Goal: Task Accomplishment & Management: Manage account settings

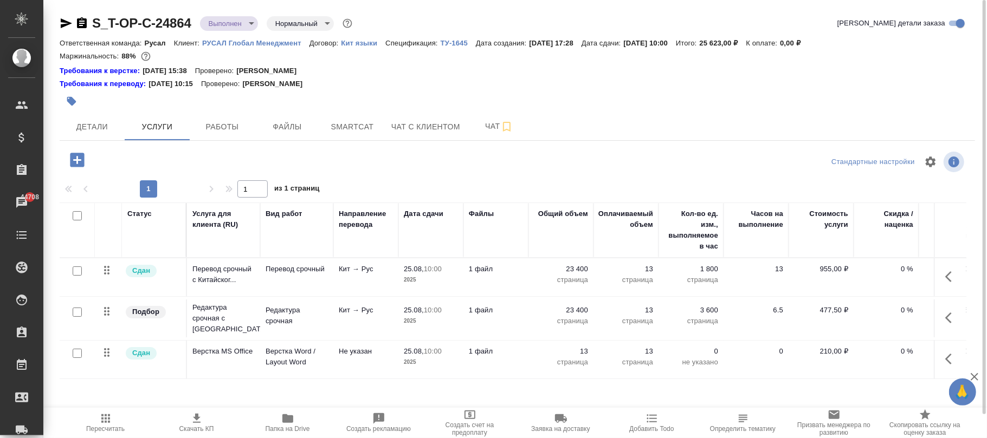
scroll to position [24, 0]
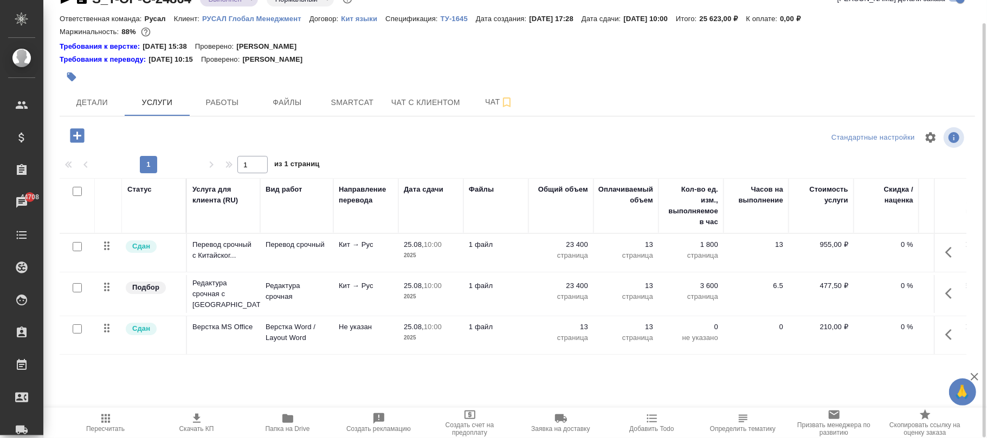
click at [78, 134] on icon "button" at bounding box center [77, 135] width 14 height 14
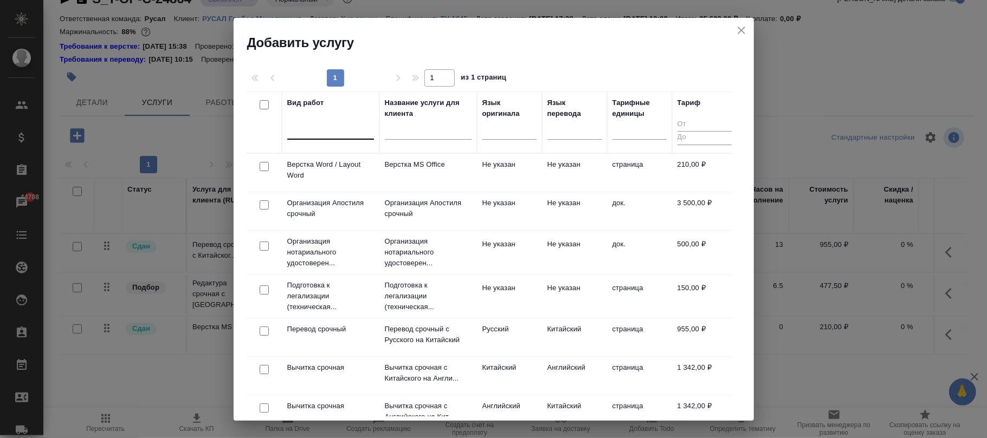
click at [340, 122] on div at bounding box center [330, 129] width 87 height 16
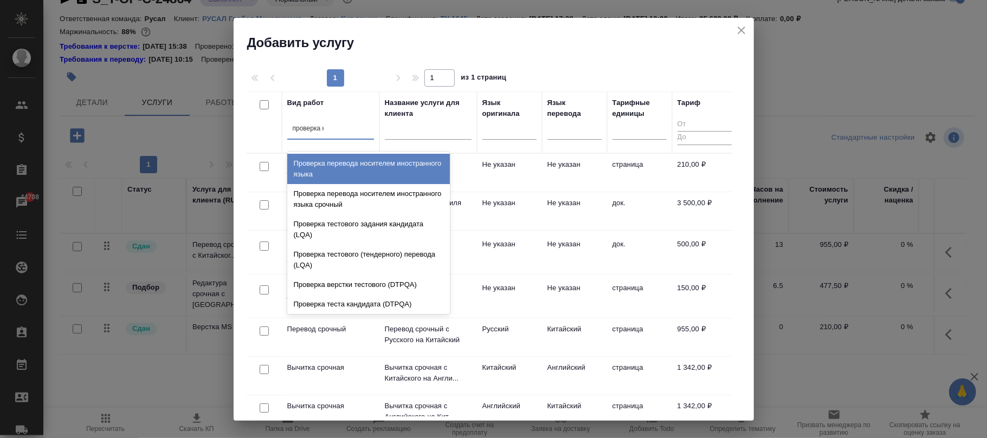
type input "проверка ка"
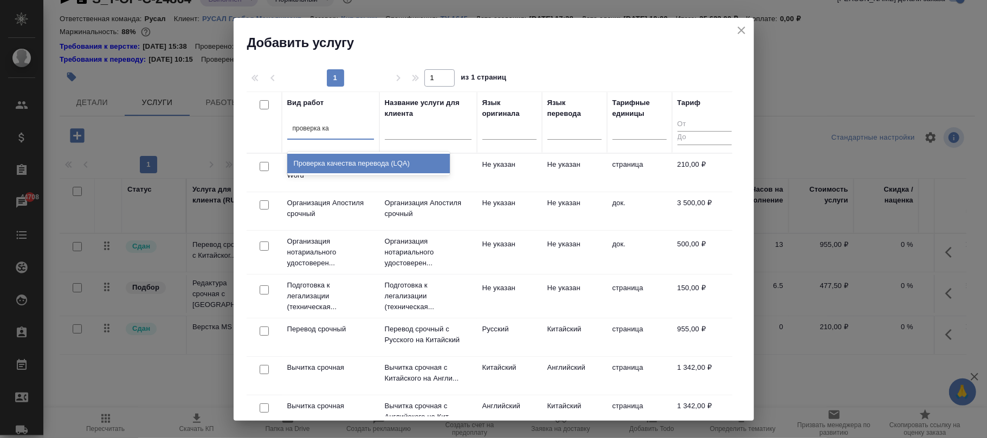
click at [357, 165] on div "Проверка качества перевода (LQA)" at bounding box center [368, 164] width 163 height 20
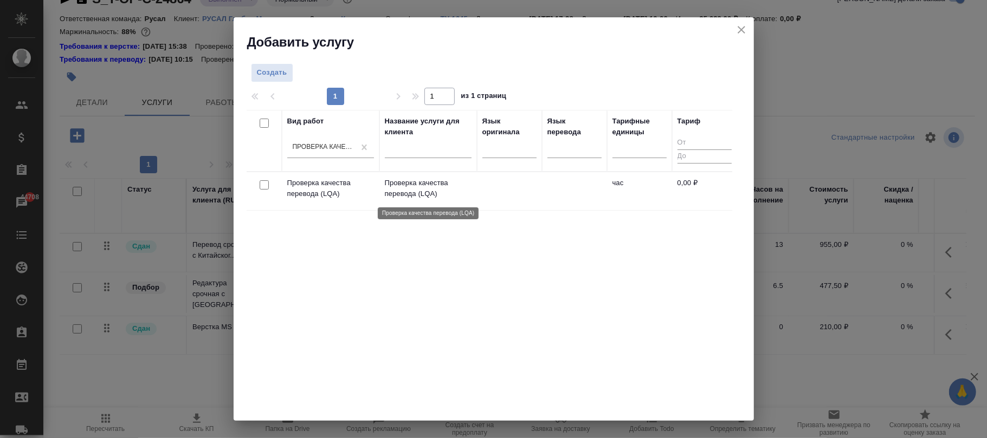
click at [443, 192] on p "Проверка качества перевода (LQA)" at bounding box center [428, 189] width 87 height 22
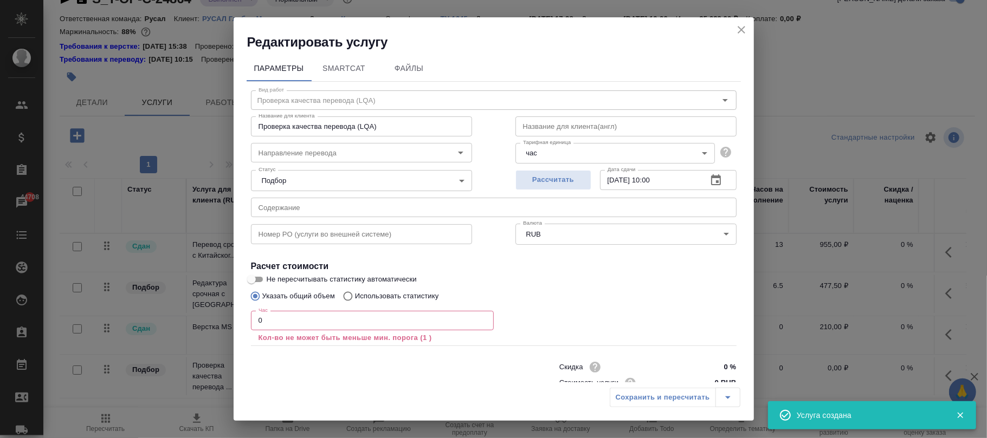
drag, startPoint x: 306, startPoint y: 319, endPoint x: 187, endPoint y: 324, distance: 118.8
click at [182, 320] on div "Редактировать услугу Параметры SmartCat Файлы Вид работ Проверка качества перев…" at bounding box center [493, 219] width 987 height 438
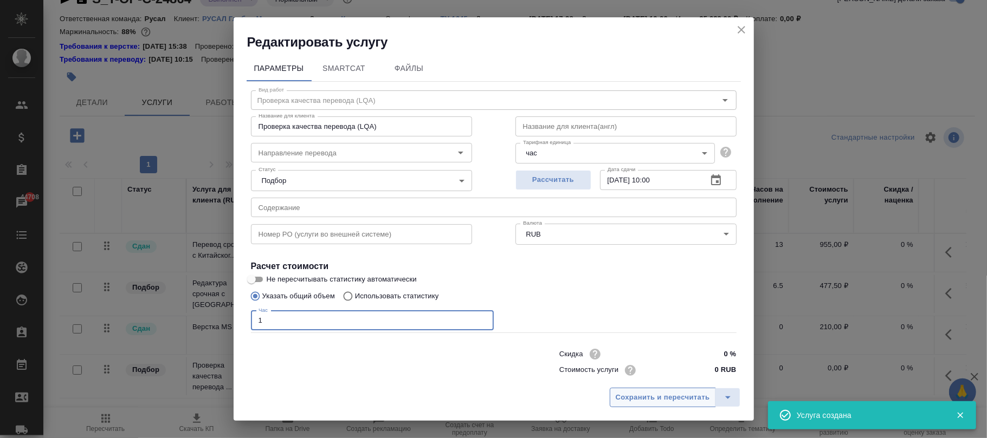
type input "1"
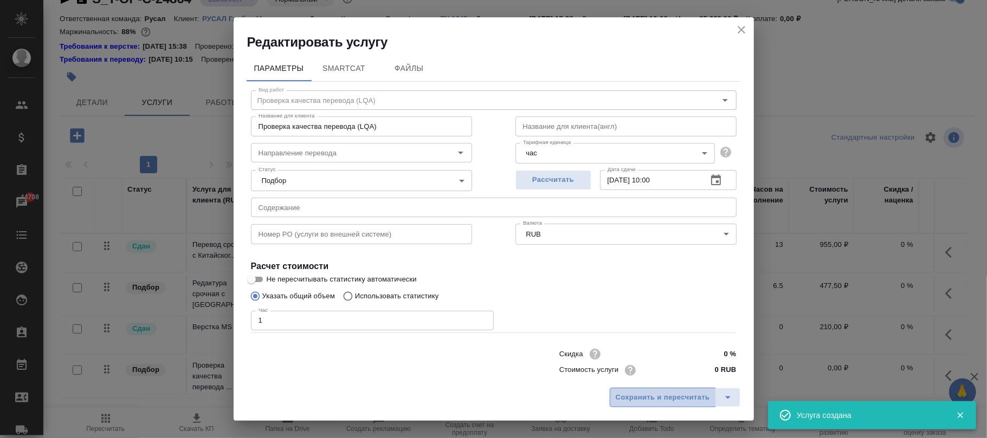
drag, startPoint x: 668, startPoint y: 397, endPoint x: 940, endPoint y: 361, distance: 274.4
click at [667, 397] on span "Сохранить и пересчитать" at bounding box center [663, 398] width 94 height 12
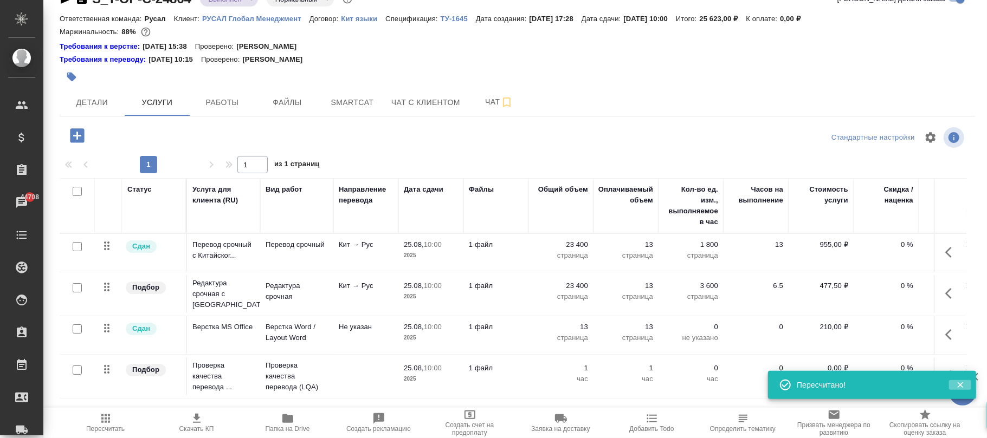
click at [962, 385] on icon "button" at bounding box center [960, 385] width 10 height 10
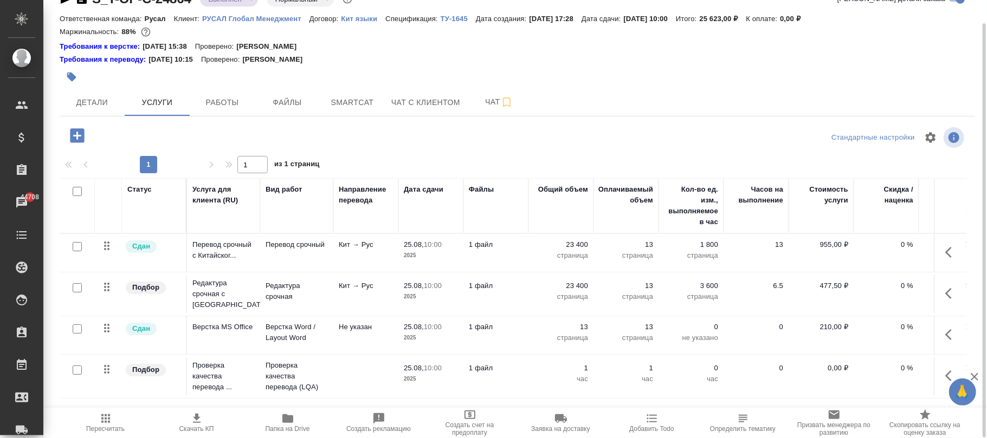
click at [946, 373] on icon "button" at bounding box center [951, 376] width 13 height 13
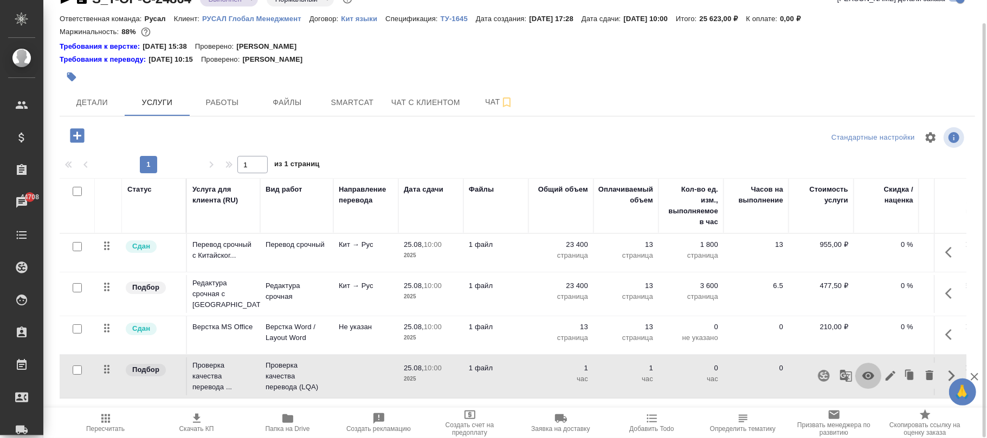
click at [870, 377] on icon "button" at bounding box center [868, 376] width 13 height 13
click at [111, 425] on span "Пересчитать" at bounding box center [106, 422] width 78 height 21
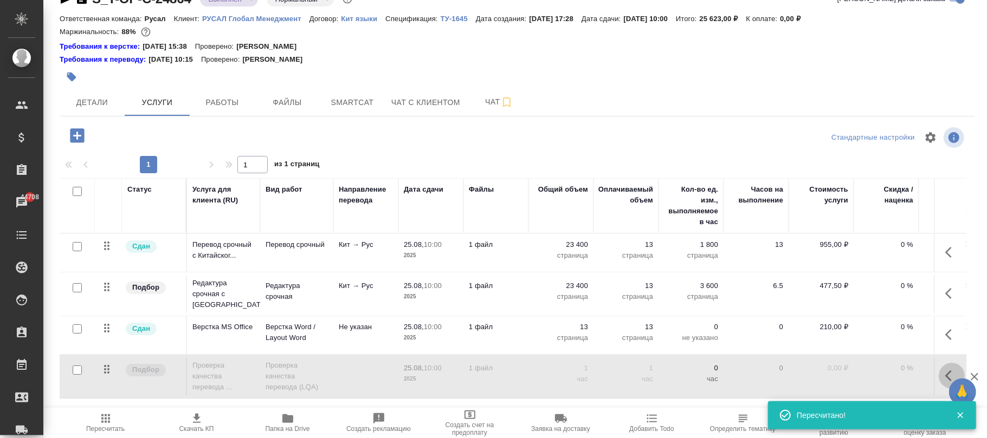
click at [943, 375] on button "button" at bounding box center [952, 376] width 26 height 26
click at [894, 372] on icon "button" at bounding box center [890, 376] width 13 height 13
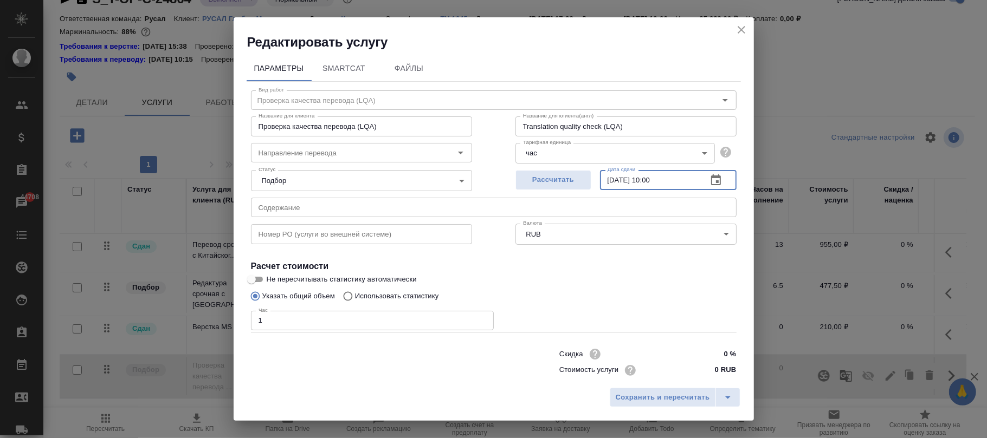
drag, startPoint x: 681, startPoint y: 179, endPoint x: 495, endPoint y: 167, distance: 185.7
click at [495, 167] on div "Рассчитать Дата сдачи [DATE] 10:00 Дата сдачи" at bounding box center [626, 178] width 264 height 69
paste input "[DATE] 18"
type input "[DATE] 18:00"
click at [682, 399] on span "Сохранить и пересчитать" at bounding box center [663, 398] width 94 height 12
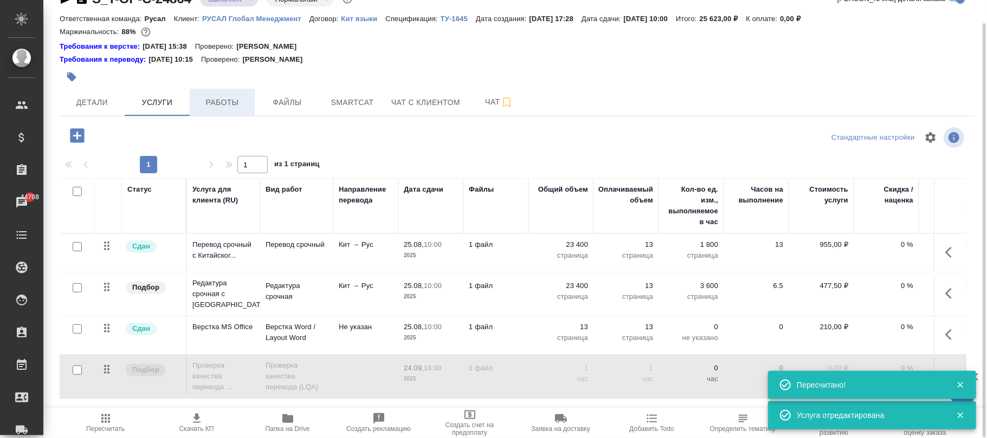
click at [224, 105] on span "Работы" at bounding box center [222, 103] width 52 height 14
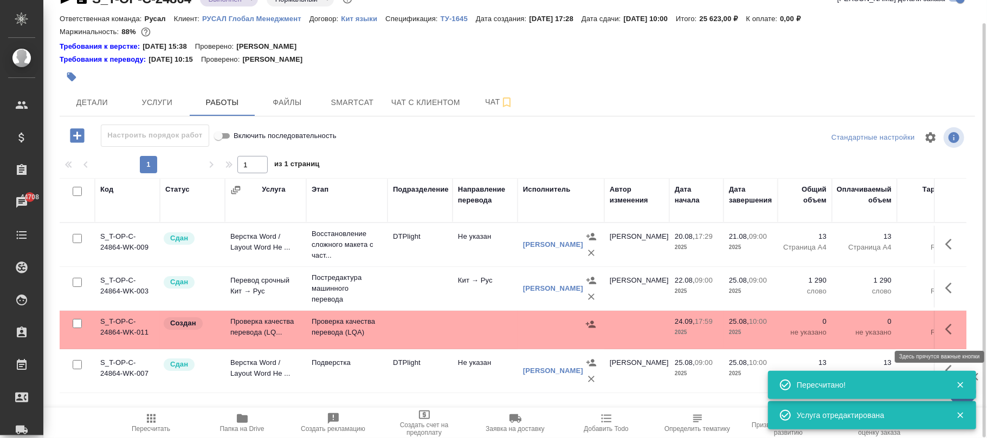
click at [947, 328] on icon "button" at bounding box center [948, 329] width 7 height 11
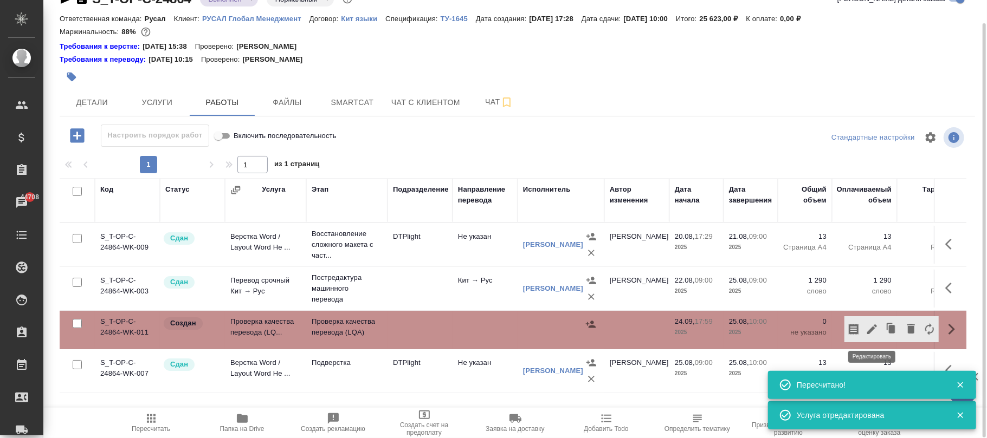
click at [874, 330] on icon "button" at bounding box center [871, 329] width 13 height 13
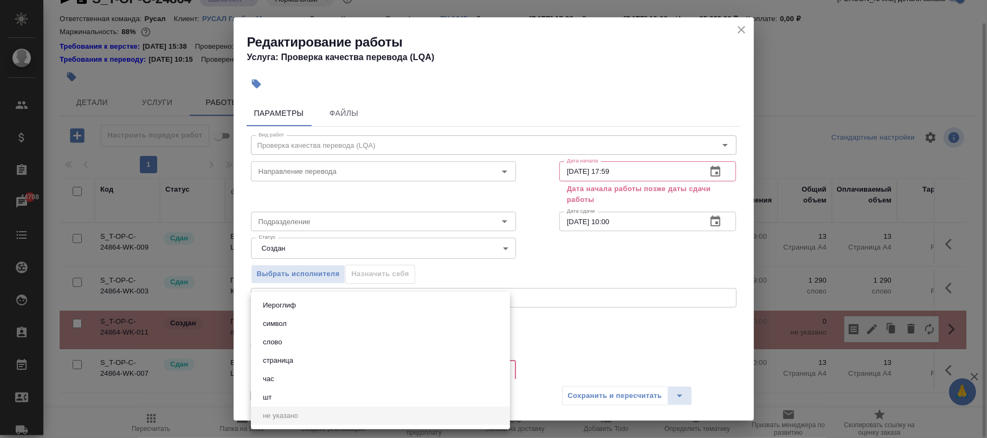
click at [292, 367] on body "🙏 .cls-1 fill:#fff; AWATERA [PERSON_NAME]fokina Клиенты Спецификации Заказы 447…" at bounding box center [493, 219] width 987 height 438
click at [278, 379] on li "час" at bounding box center [380, 379] width 259 height 18
type input "5a8b1489cc6b4906c91bfd93"
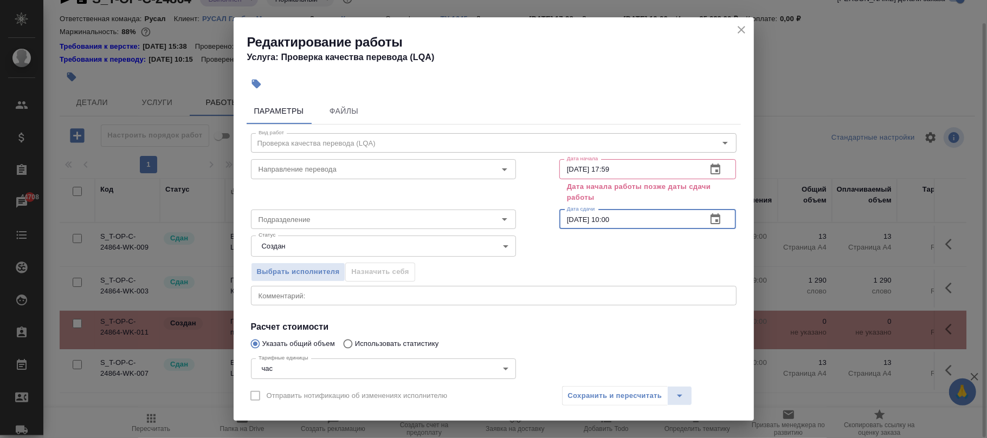
drag, startPoint x: 644, startPoint y: 225, endPoint x: 453, endPoint y: 230, distance: 191.3
click at [453, 230] on div "Вид работ [PERSON_NAME] качества перевода (LQA) Вид работ Направление перевода …" at bounding box center [494, 290] width 494 height 331
paste input "[DATE] 18"
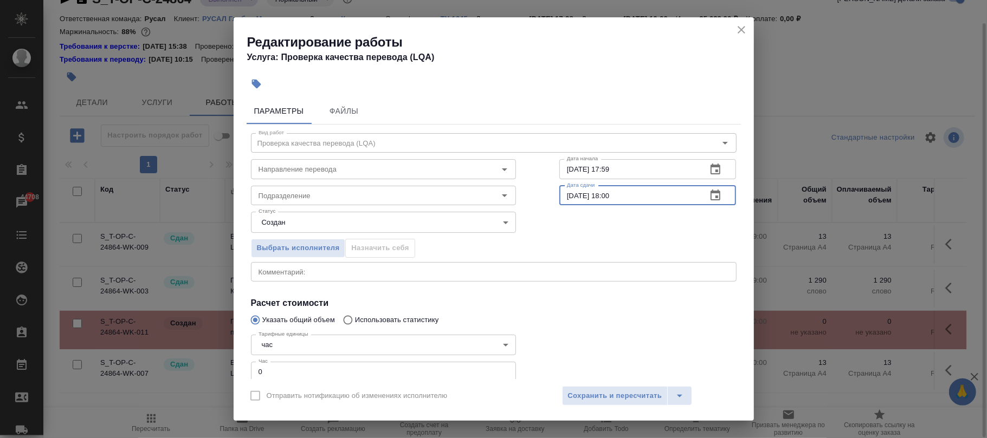
type input "[DATE] 18:00"
drag, startPoint x: 647, startPoint y: 173, endPoint x: 542, endPoint y: 181, distance: 104.3
click at [492, 170] on div "Направление перевода Направление перевода Дата начала [DATE] 17:59 Дата начала" at bounding box center [493, 167] width 529 height 69
paste input "8:00"
click at [605, 170] on input "[DATE] 18:00" at bounding box center [628, 169] width 139 height 20
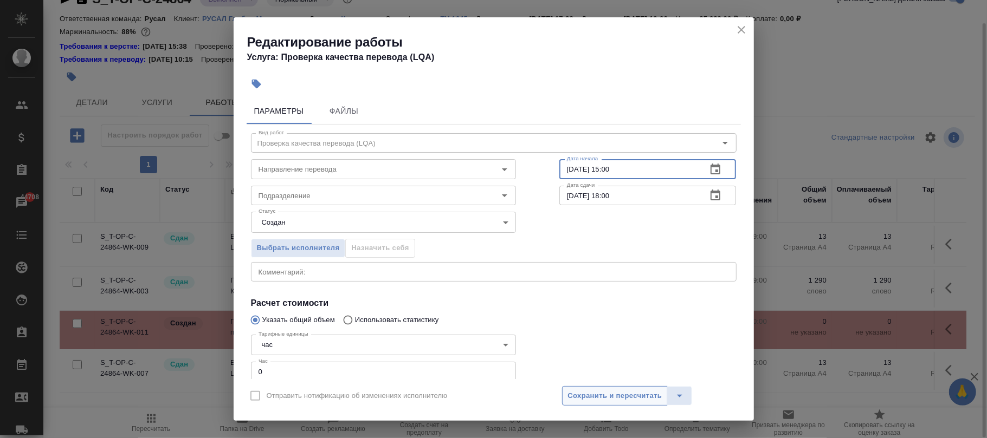
type input "[DATE] 15:00"
click at [622, 399] on span "Сохранить и пересчитать" at bounding box center [615, 396] width 94 height 12
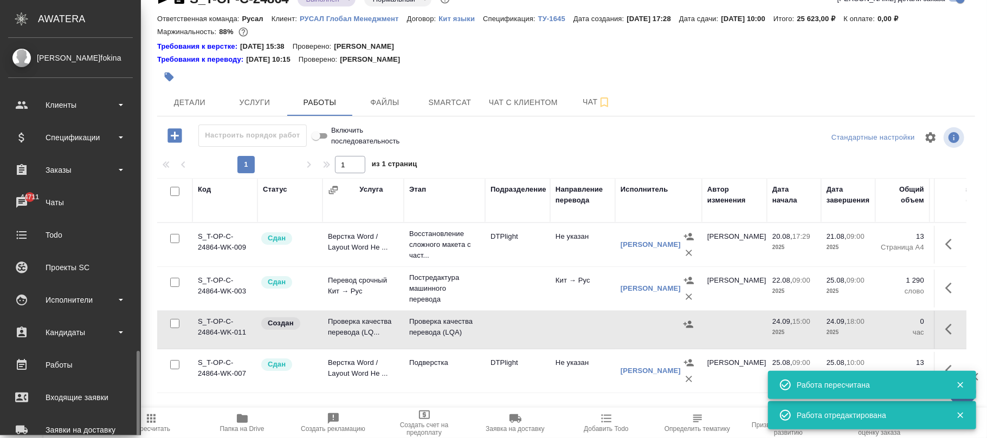
scroll to position [186, 0]
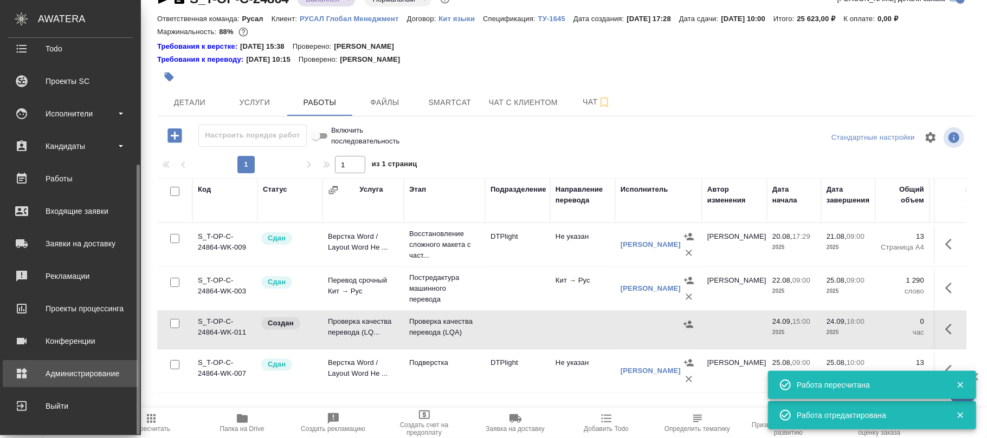
click at [69, 371] on div "Администрирование" at bounding box center [70, 374] width 125 height 16
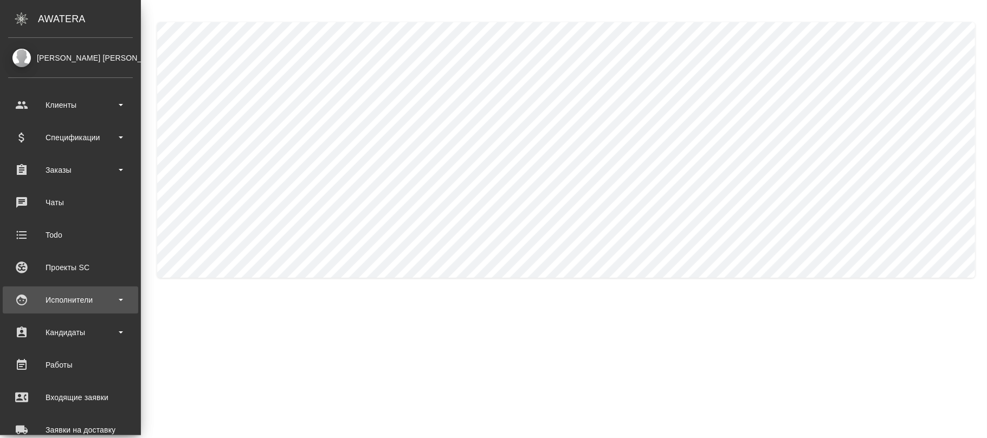
click at [70, 308] on div "Исполнители" at bounding box center [70, 300] width 125 height 16
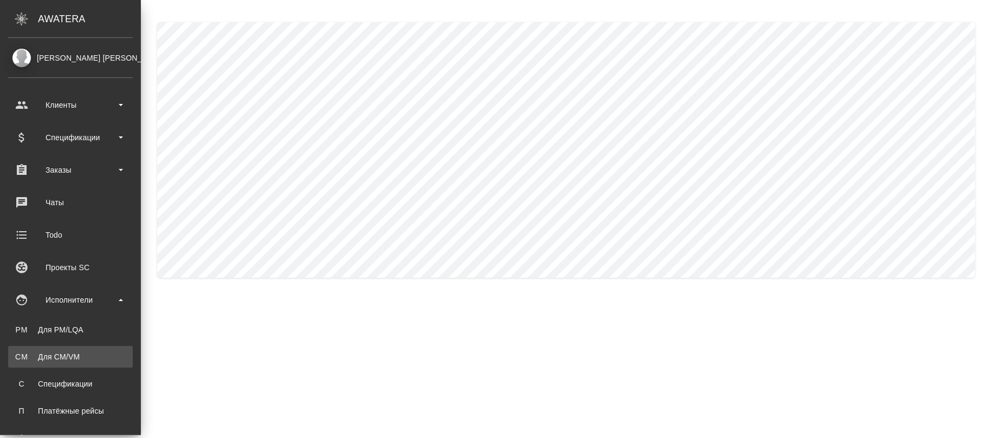
click at [66, 351] on link "CM Для CM/VM" at bounding box center [70, 357] width 125 height 22
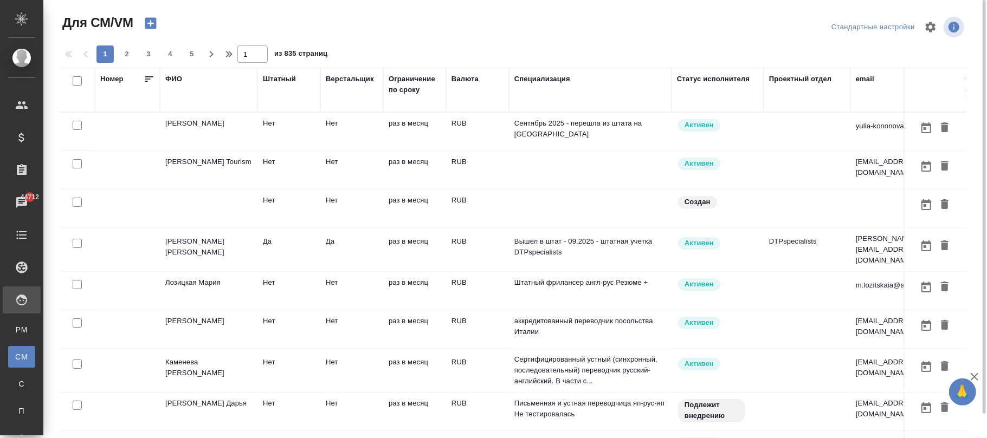
click at [180, 77] on div "ФИО" at bounding box center [173, 79] width 17 height 11
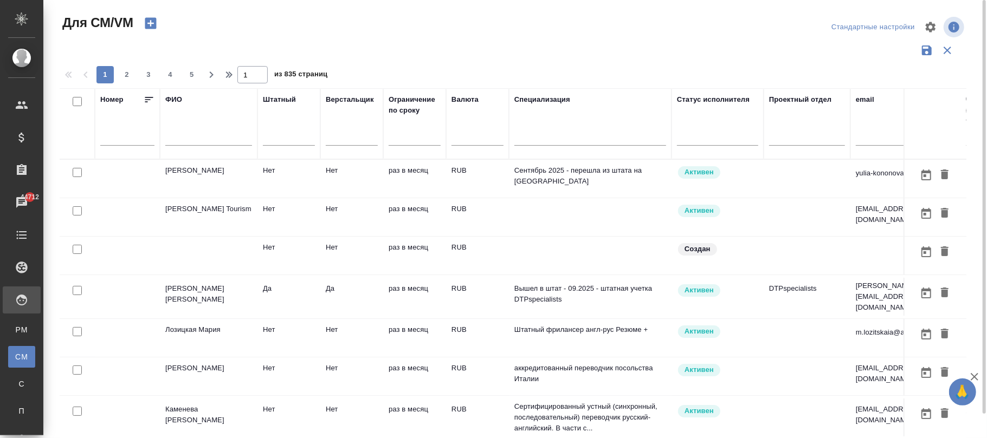
click at [186, 138] on input "text" at bounding box center [208, 139] width 87 height 14
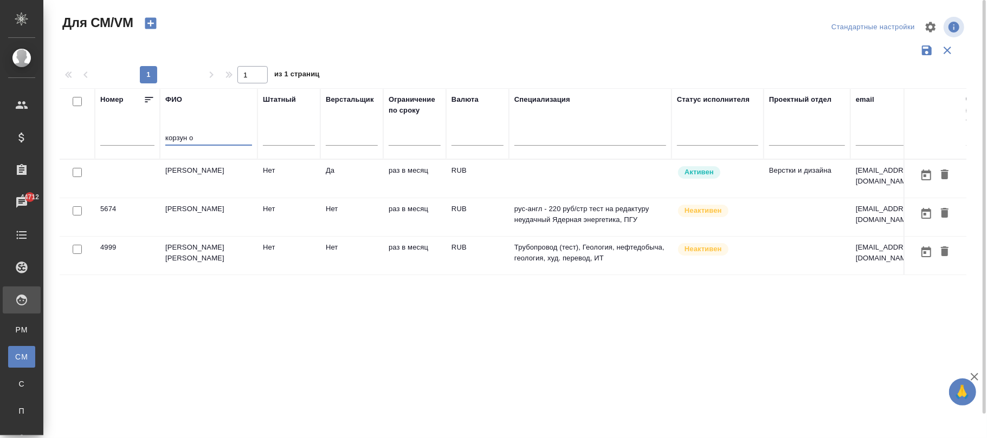
type input "корзун о"
click at [299, 183] on td "Нет" at bounding box center [288, 179] width 63 height 38
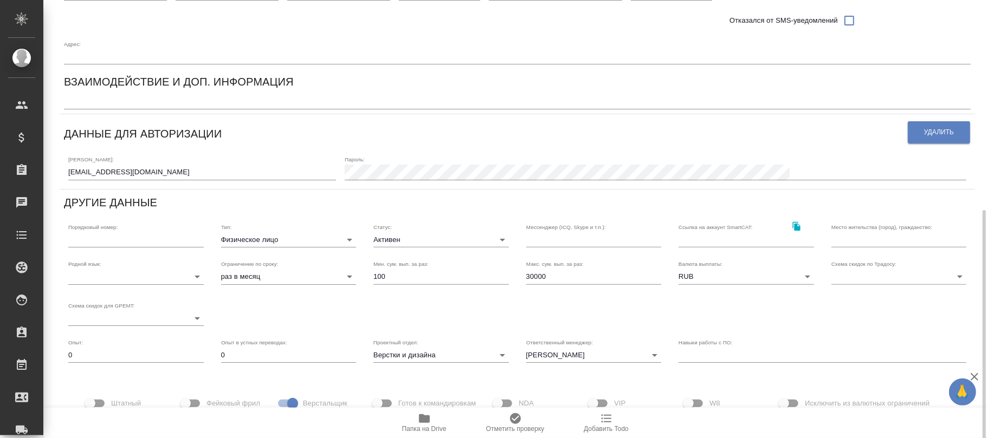
scroll to position [250, 0]
